Goal: Information Seeking & Learning: Learn about a topic

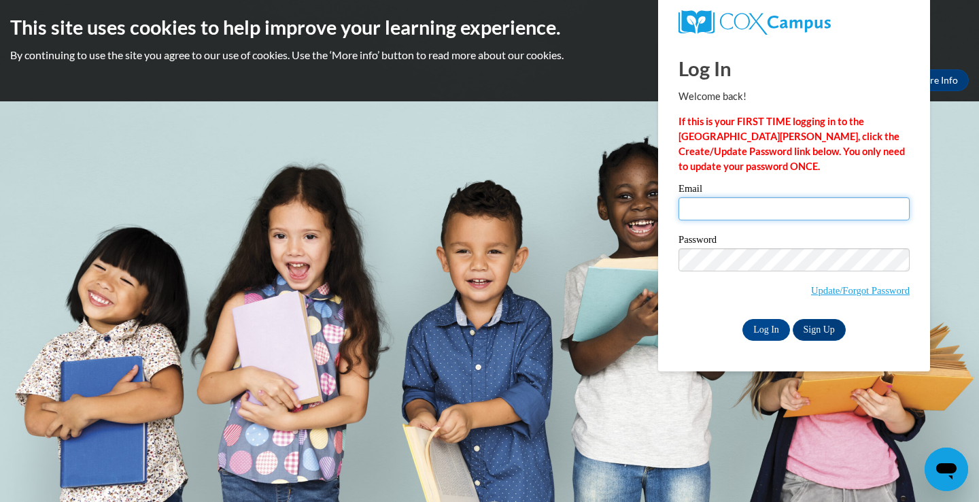
type input "[EMAIL_ADDRESS][DOMAIN_NAME]"
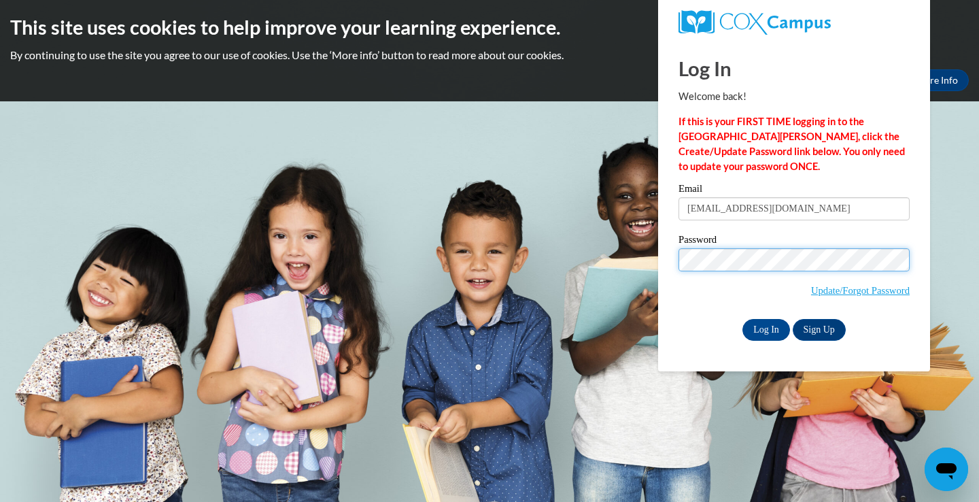
click at [765, 327] on input "Log In" at bounding box center [767, 330] width 48 height 22
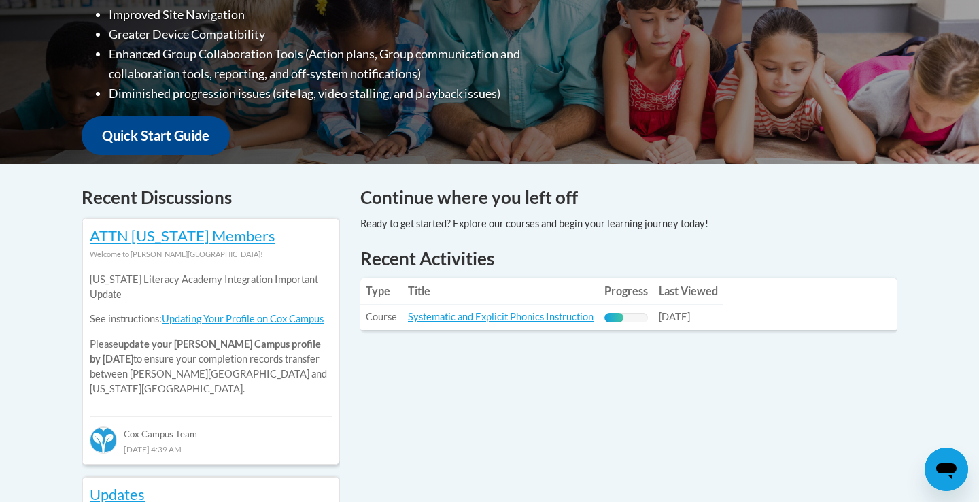
scroll to position [417, 0]
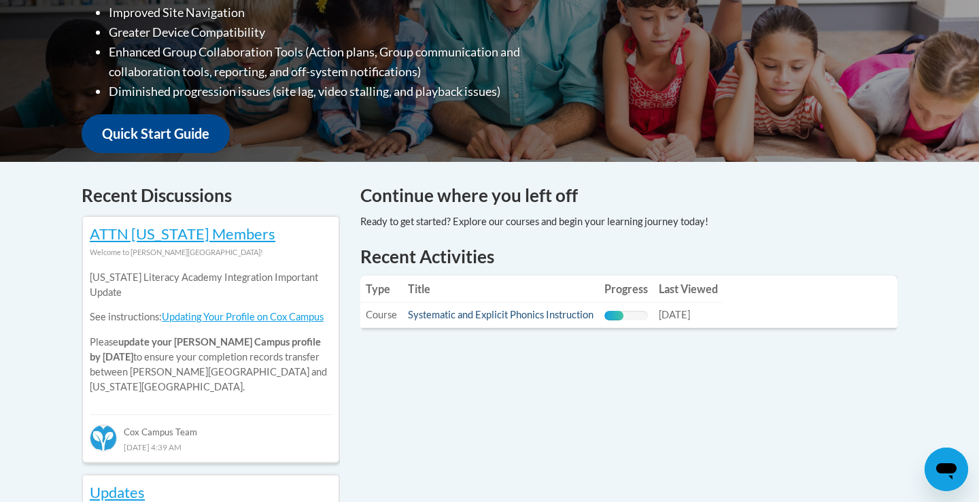
click at [452, 314] on link "Systematic and Explicit Phonics Instruction" at bounding box center [501, 315] width 186 height 12
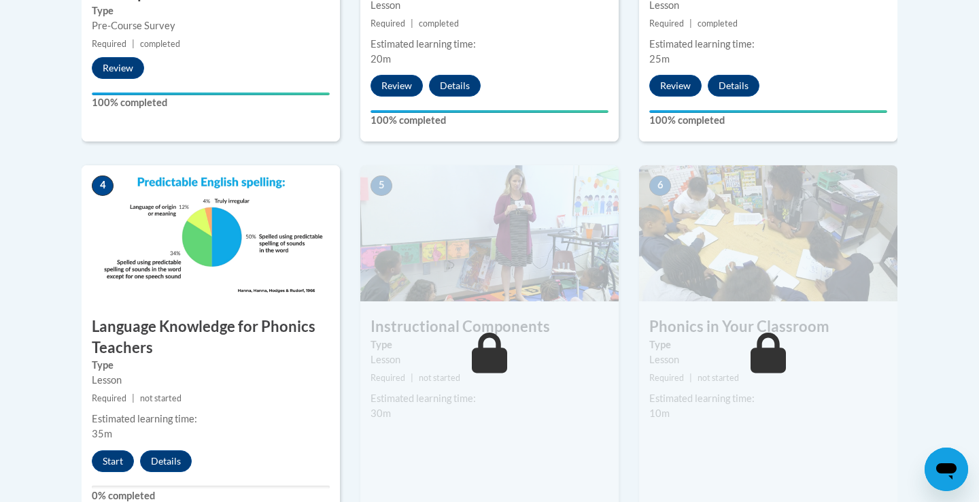
scroll to position [648, 0]
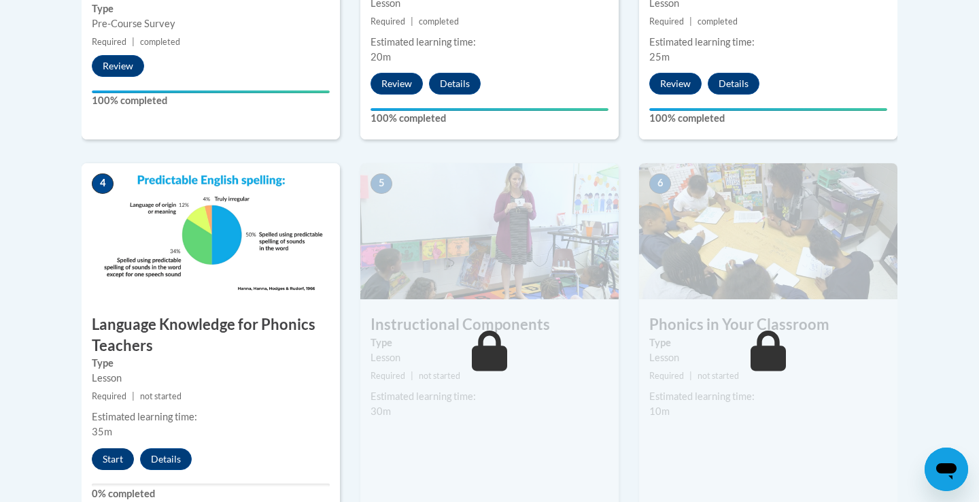
click at [124, 456] on button "Start" at bounding box center [113, 459] width 42 height 22
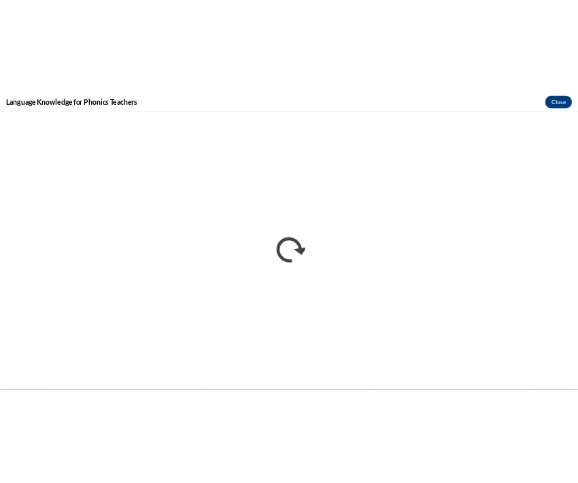
scroll to position [0, 0]
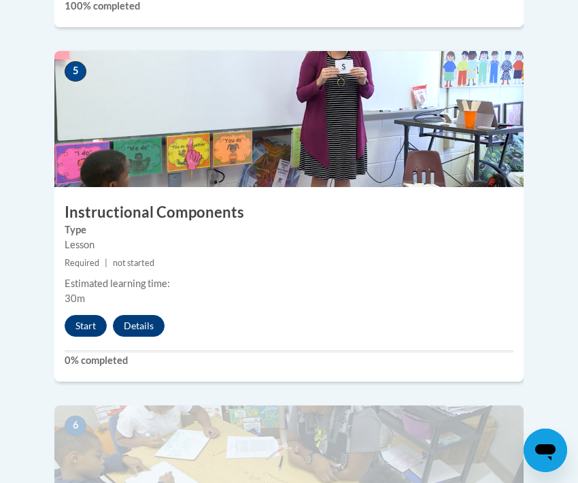
scroll to position [1921, 0]
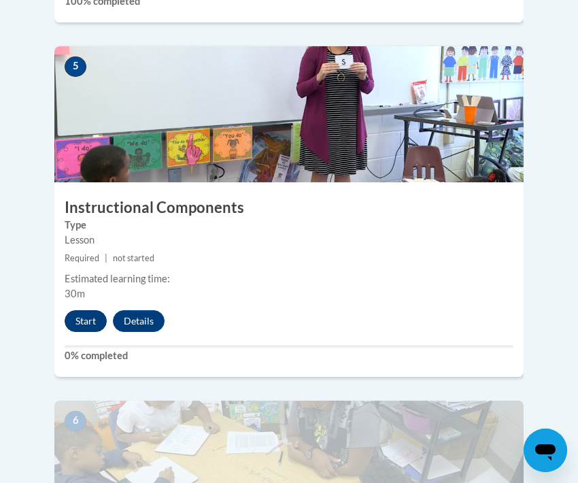
click at [93, 310] on button "Start" at bounding box center [86, 321] width 42 height 22
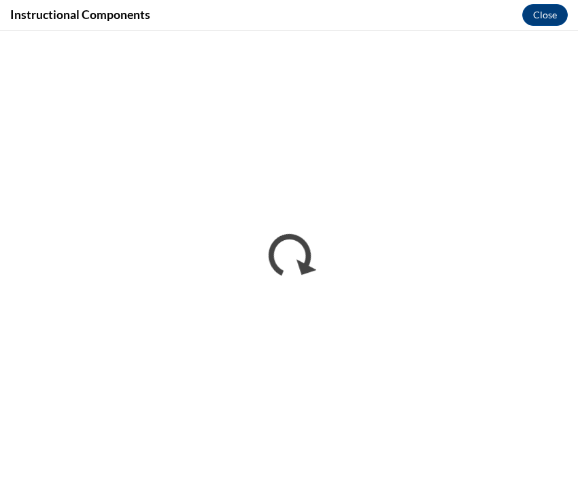
scroll to position [0, 0]
